Goal: Task Accomplishment & Management: Manage account settings

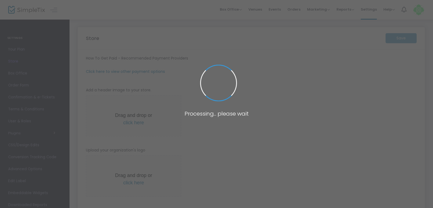
type input "[URL]"
radio input "true"
radio input "false"
radio input "true"
type input "YNelsonTheConciergeConnect"
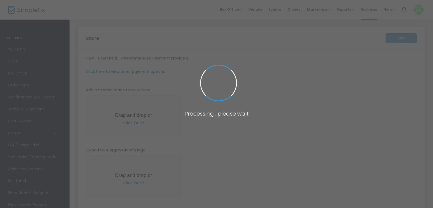
type input "3013798006"
type input "[PERSON_NAME][EMAIL_ADDRESS][DOMAIN_NAME]"
type input "[DOMAIN_NAME][URL]"
type input "[PERSON_NAME]"
type input "(UTC-05:00) Eastern Time ([GEOGRAPHIC_DATA] & [GEOGRAPHIC_DATA])"
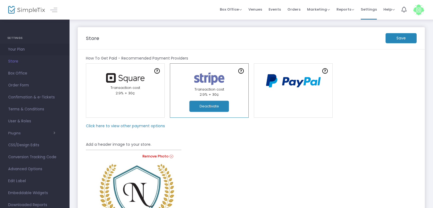
click at [22, 48] on span "Your Plan" at bounding box center [34, 49] width 53 height 7
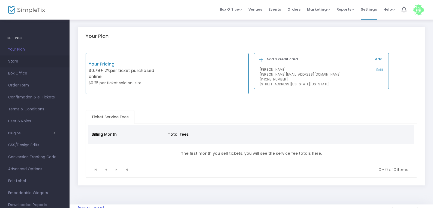
click at [13, 61] on span "Store" at bounding box center [34, 61] width 53 height 7
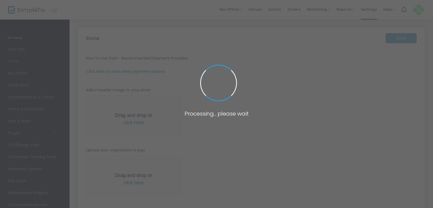
type input "[URL]"
radio input "true"
radio input "false"
radio input "true"
type input "YNelsonTheConciergeConnect"
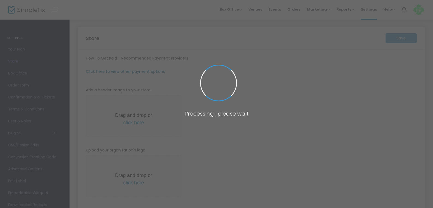
type input "3013798006"
type input "[PERSON_NAME][EMAIL_ADDRESS][DOMAIN_NAME]"
type input "[DOMAIN_NAME][URL]"
type input "[PERSON_NAME]"
type input "(UTC-05:00) Eastern Time ([GEOGRAPHIC_DATA] & [GEOGRAPHIC_DATA])"
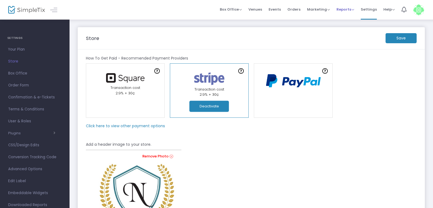
click at [347, 10] on span "Reports" at bounding box center [345, 9] width 18 height 5
click at [346, 28] on li "Sales Reports" at bounding box center [353, 29] width 35 height 11
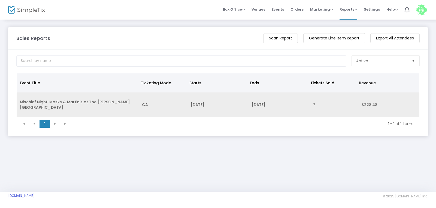
click at [312, 102] on td "7" at bounding box center [333, 105] width 49 height 25
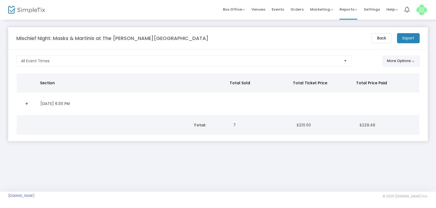
click at [394, 61] on button "More Options" at bounding box center [400, 61] width 37 height 11
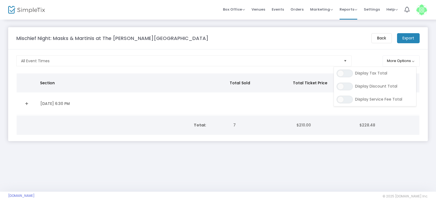
click at [261, 39] on div "Mischief Night: Masks & Martinis at The [PERSON_NAME][GEOGRAPHIC_DATA]" at bounding box center [191, 38] width 355 height 7
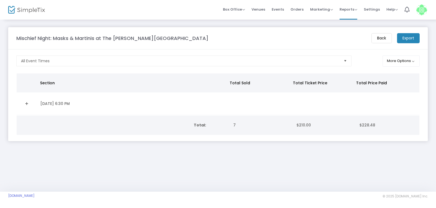
click at [377, 40] on m-button "Back" at bounding box center [381, 38] width 20 height 10
